Goal: Information Seeking & Learning: Learn about a topic

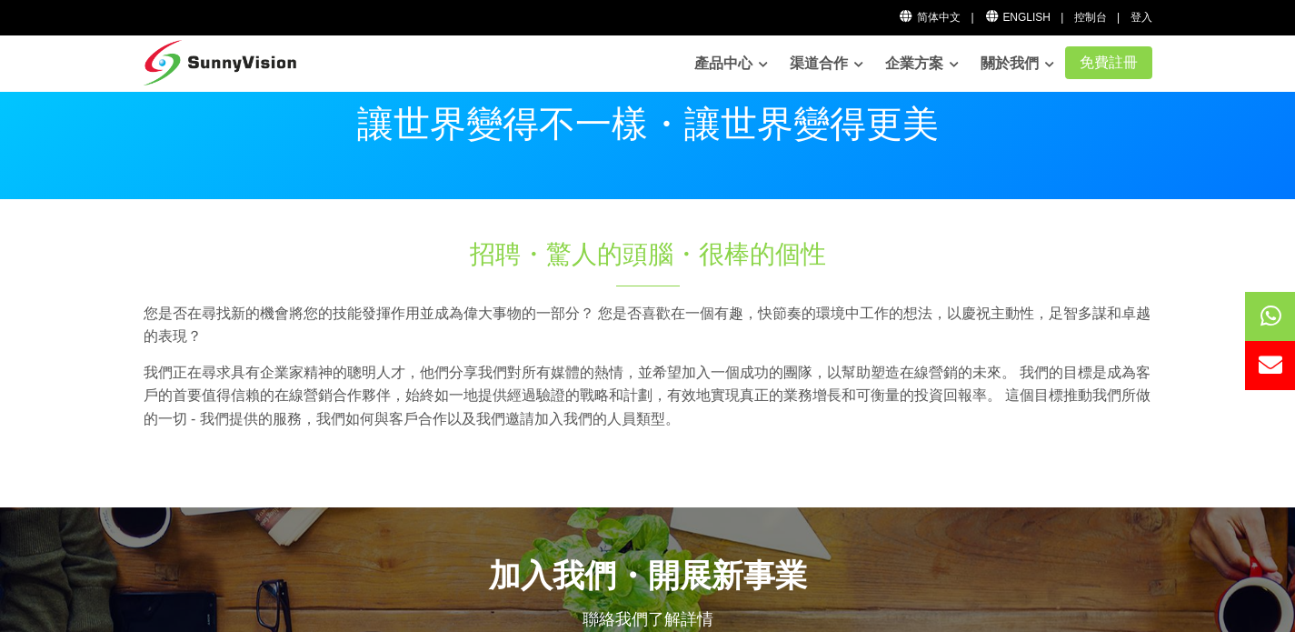
click at [860, 253] on h1 "招聘・驚人的頭腦・很棒的個性" at bounding box center [647, 253] width 605 height 35
drag, startPoint x: 375, startPoint y: 365, endPoint x: 387, endPoint y: 363, distance: 12.1
click at [387, 363] on p "我們正在尋求具有企業家精神的聰明人才，他們分享我們對所有媒體的熱情，並希望加入一個成功的團隊，以幫助塑造在線營銷的未來。 我們的目標是成為客戶的首要值得信賴的…" at bounding box center [648, 396] width 1009 height 70
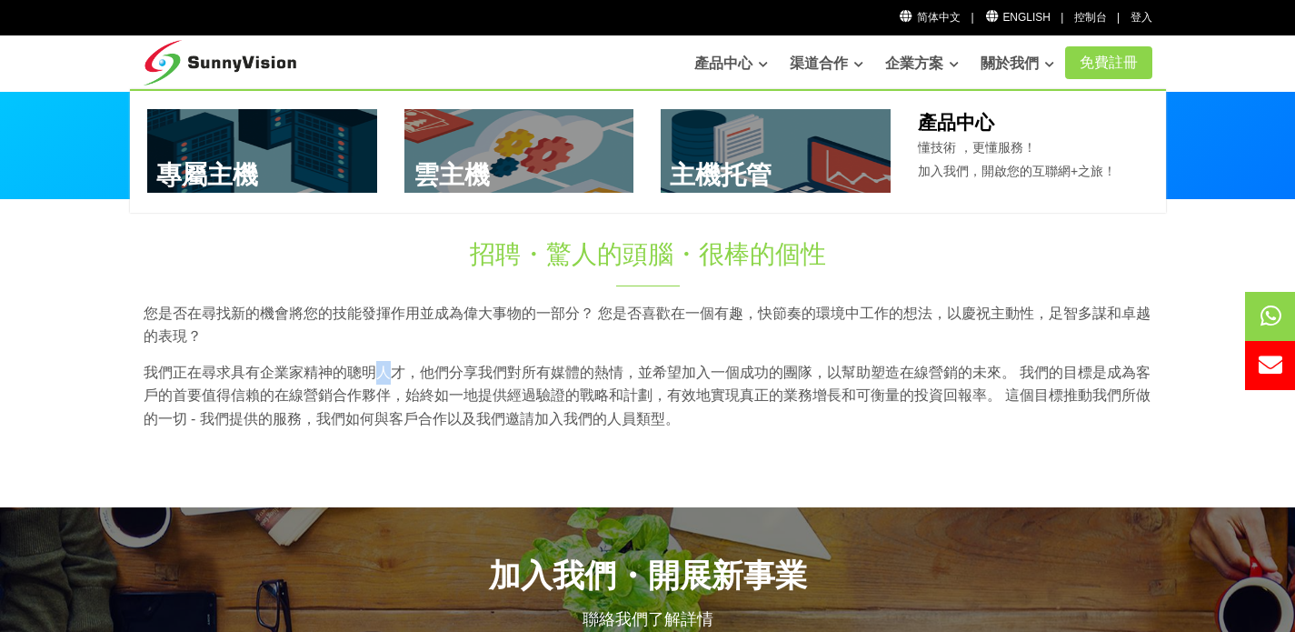
click at [249, 75] on img at bounding box center [221, 57] width 154 height 45
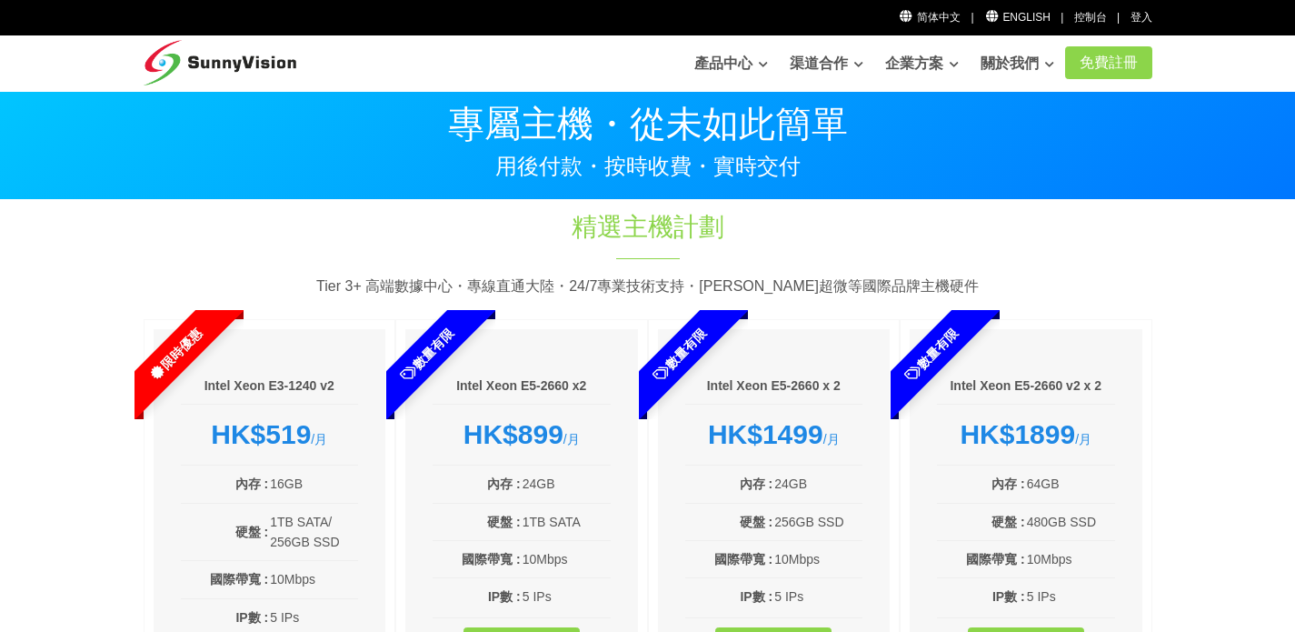
scroll to position [4, 0]
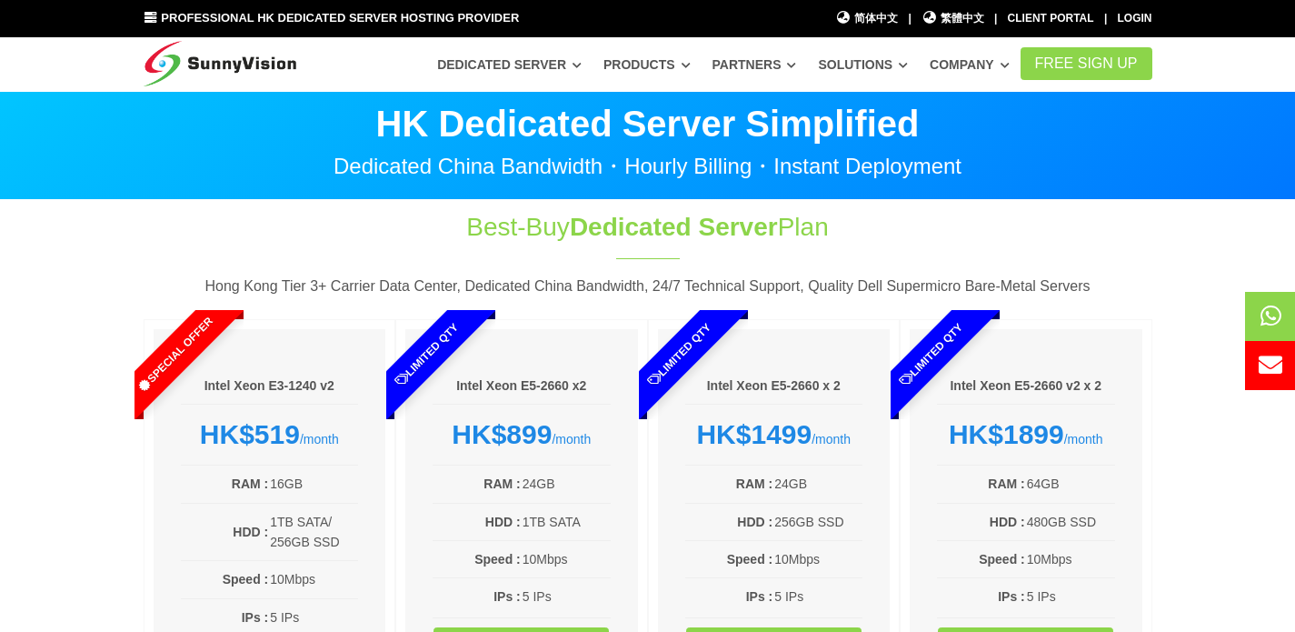
click at [780, 268] on div "Best-Buy Dedicated Server Plan Hong Kong Tier 3+ Carrier Data Center, Dedicated…" at bounding box center [648, 490] width 1036 height 562
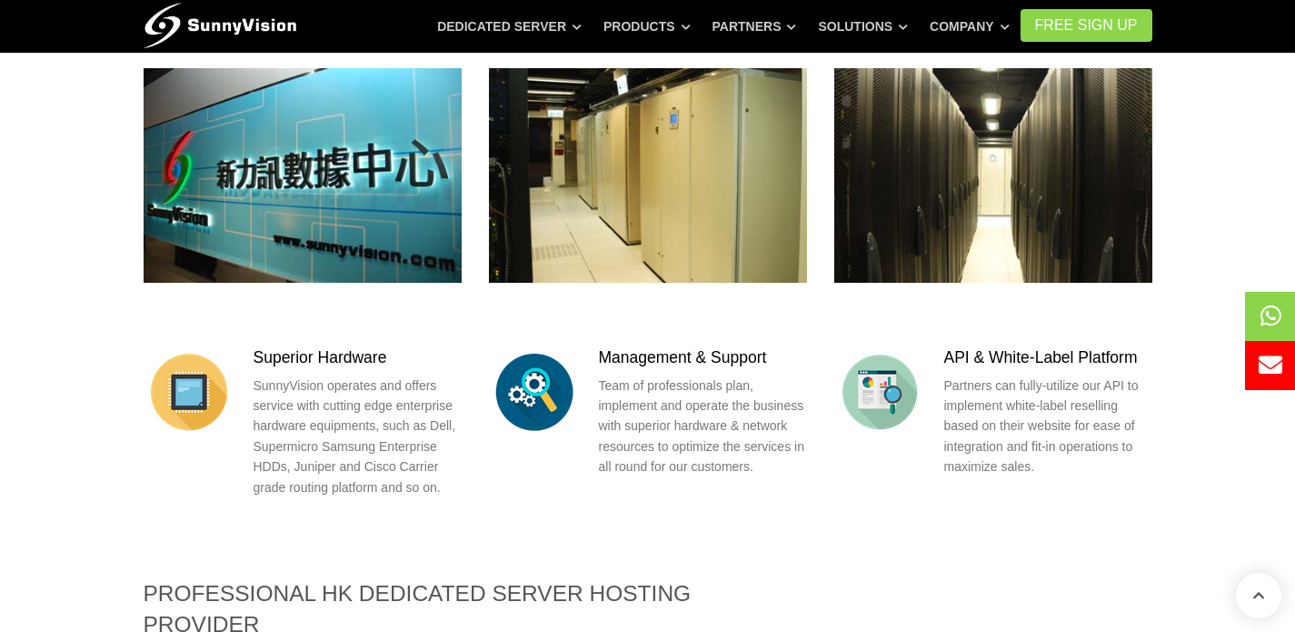
scroll to position [1078, 0]
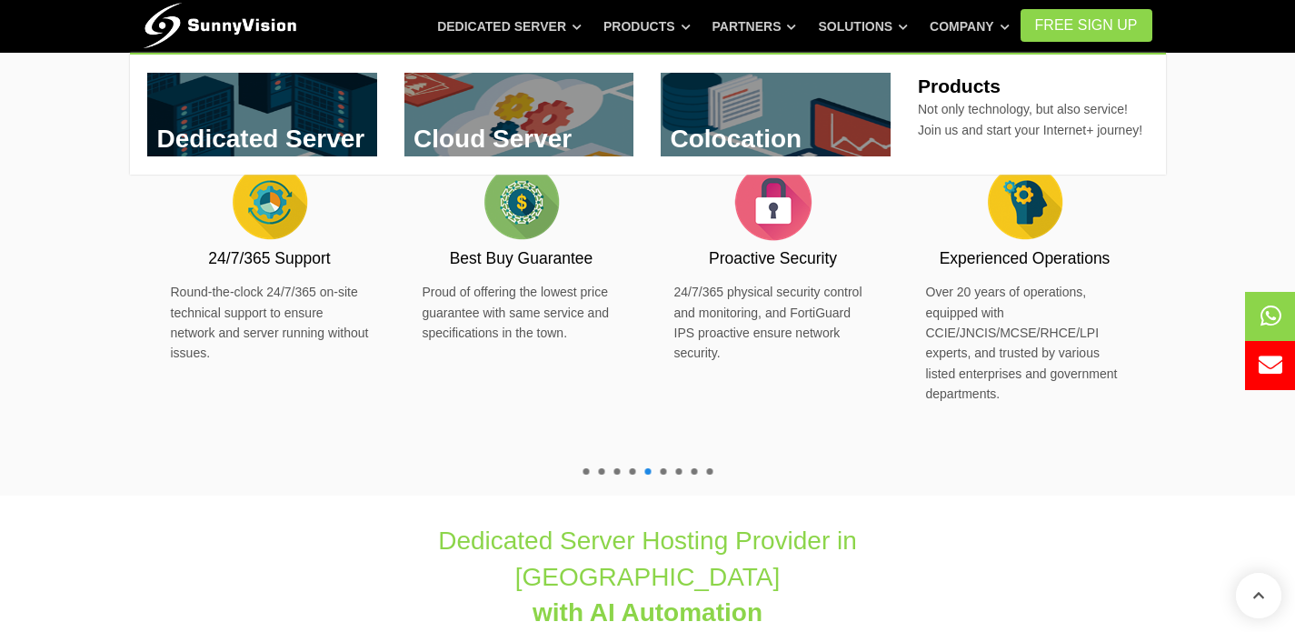
click at [736, 126] on link at bounding box center [776, 115] width 230 height 84
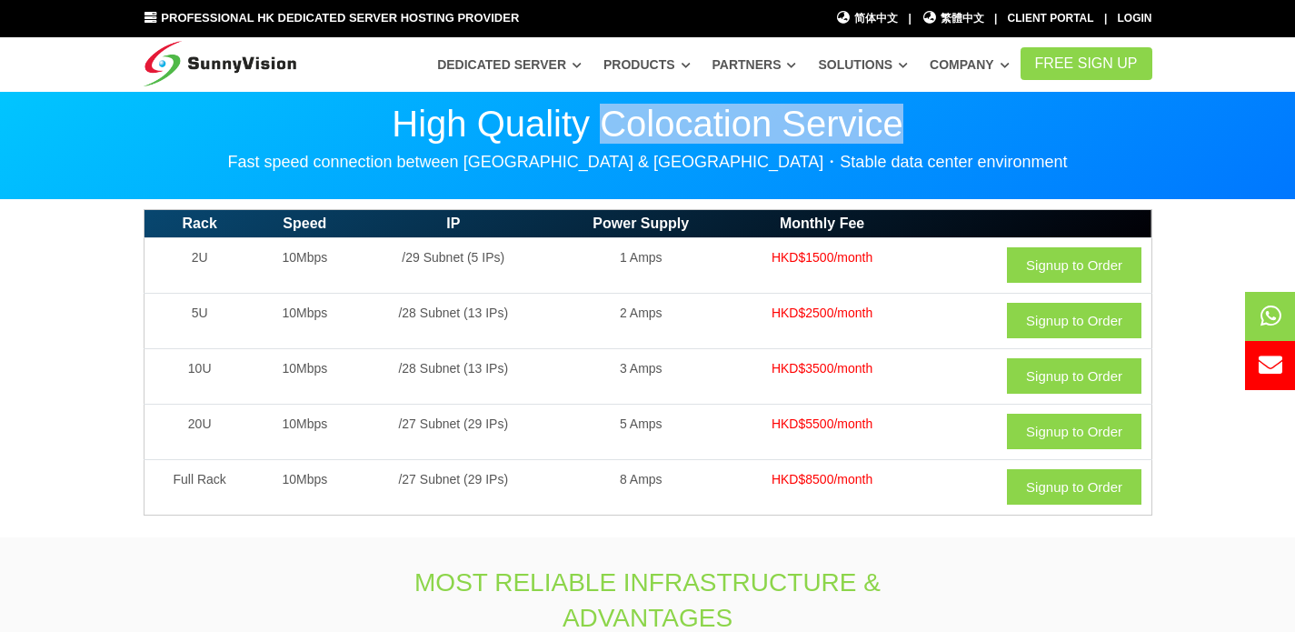
drag, startPoint x: 911, startPoint y: 120, endPoint x: 603, endPoint y: 129, distance: 308.3
click at [603, 129] on p "High Quality Colocation Service" at bounding box center [648, 123] width 1009 height 36
copy p "Colocation Service"
click at [962, 19] on span "繁體中文" at bounding box center [953, 18] width 63 height 17
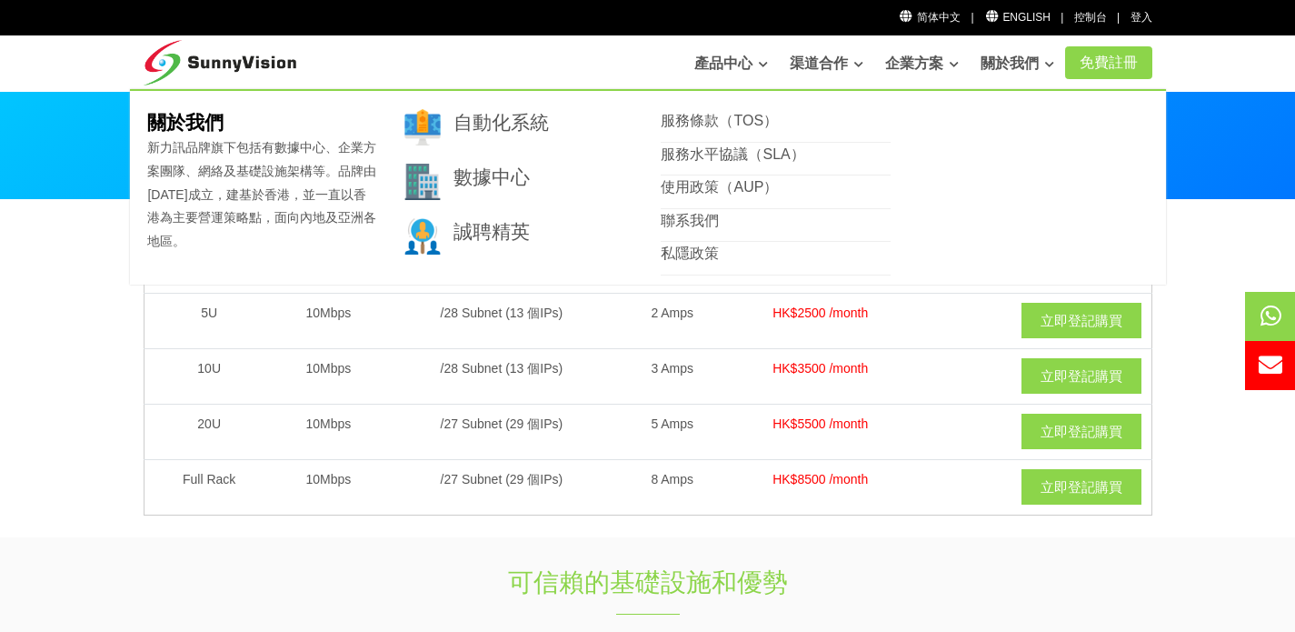
click at [1027, 65] on link "關於我們" at bounding box center [1018, 63] width 74 height 36
